Goal: Transaction & Acquisition: Purchase product/service

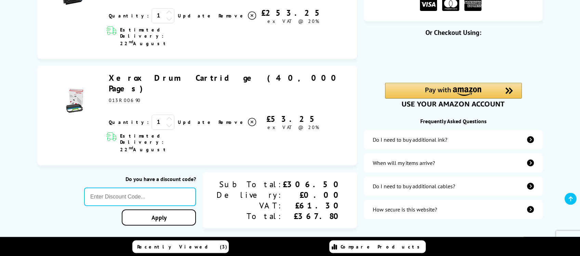
scroll to position [145, 0]
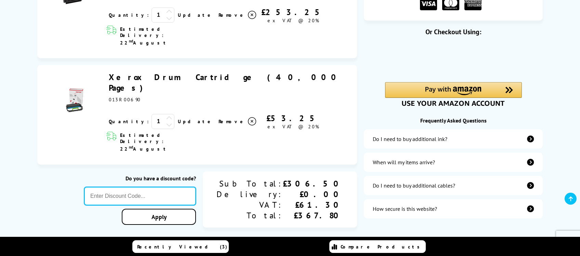
click at [153, 187] on input "text" at bounding box center [140, 196] width 112 height 18
paste input "KLPER5"
type input "KLPER5"
click at [196, 209] on link "Apply" at bounding box center [159, 217] width 75 height 16
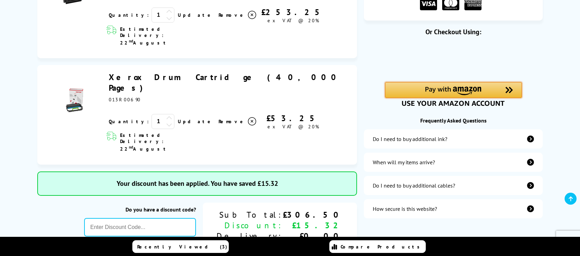
click at [447, 87] on img "Amazon Pay - Use your Amazon account" at bounding box center [454, 91] width 56 height 9
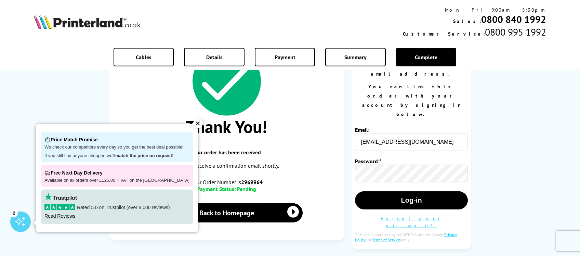
scroll to position [73, 0]
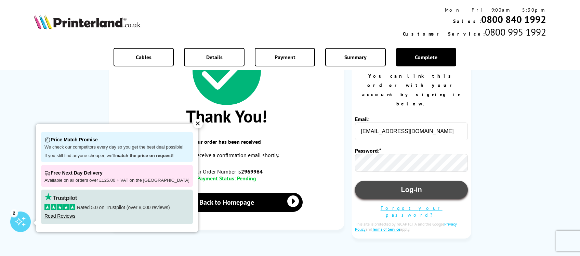
click at [405, 181] on button "Log-in" at bounding box center [411, 190] width 113 height 18
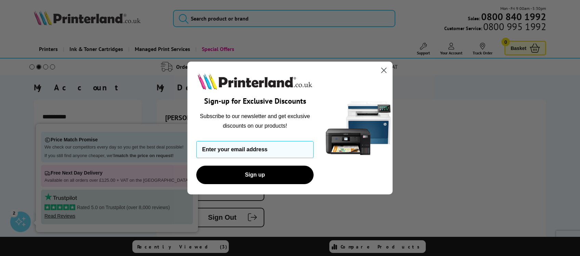
click at [382, 70] on circle "Close dialog" at bounding box center [384, 70] width 11 height 11
